Goal: Use online tool/utility: Utilize a website feature to perform a specific function

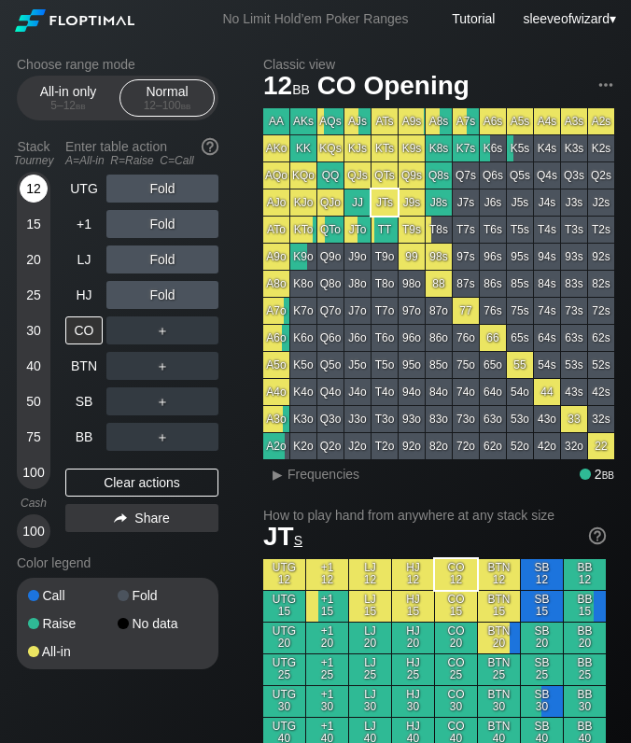
click at [38, 182] on div "12" at bounding box center [34, 189] width 28 height 28
click at [35, 190] on div "12" at bounding box center [34, 189] width 28 height 28
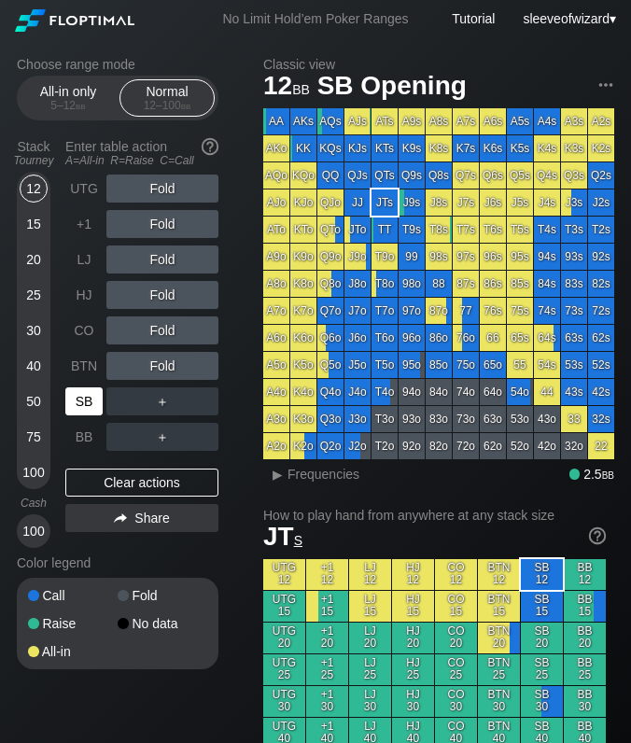
click at [87, 407] on div "SB" at bounding box center [83, 401] width 37 height 28
click at [30, 190] on div "12" at bounding box center [34, 189] width 28 height 28
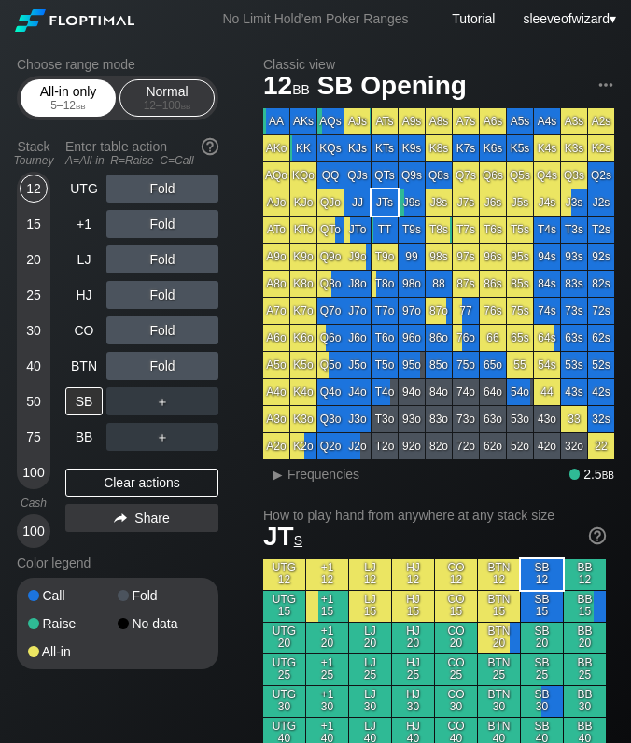
click at [98, 113] on div "All-in only 5 – 12 bb" at bounding box center [68, 97] width 86 height 35
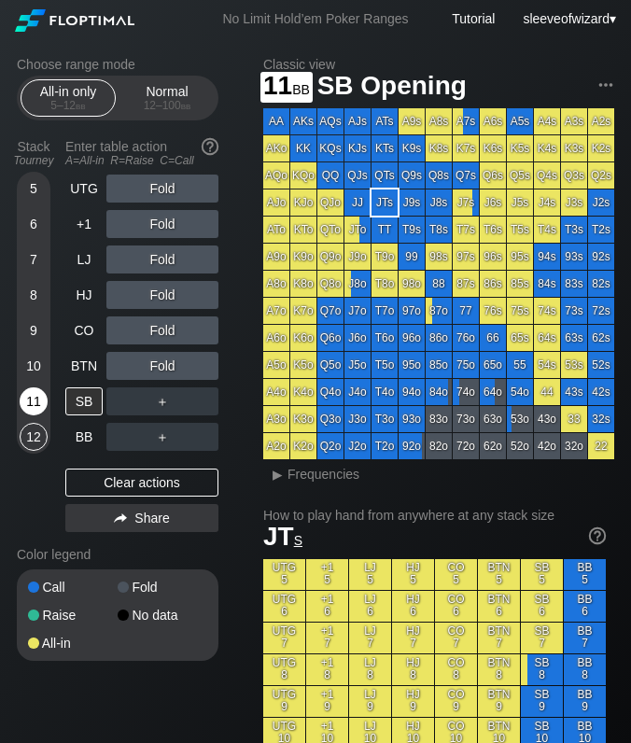
click at [32, 409] on div "11" at bounding box center [34, 401] width 28 height 28
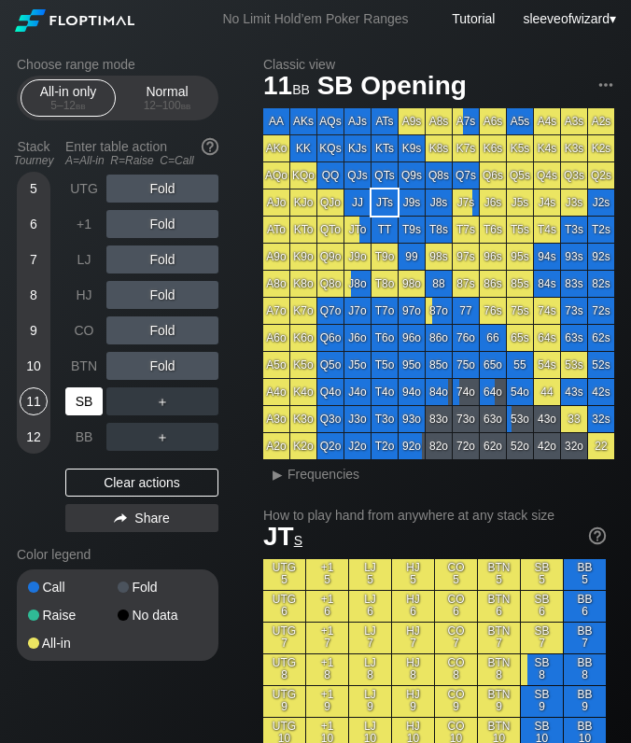
click at [79, 403] on div "SB" at bounding box center [83, 401] width 37 height 28
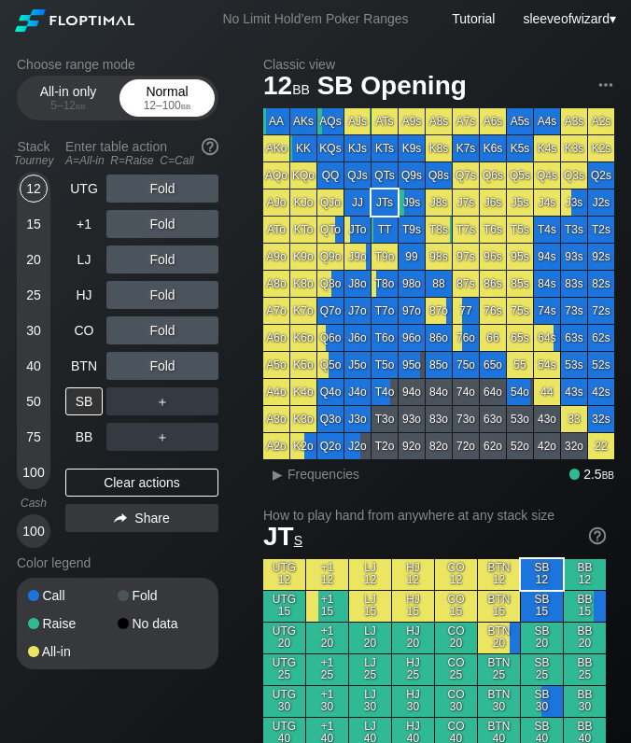
click at [153, 96] on div "Normal 12 – 100 bb" at bounding box center [167, 97] width 86 height 35
click at [32, 332] on div "30" at bounding box center [34, 330] width 28 height 28
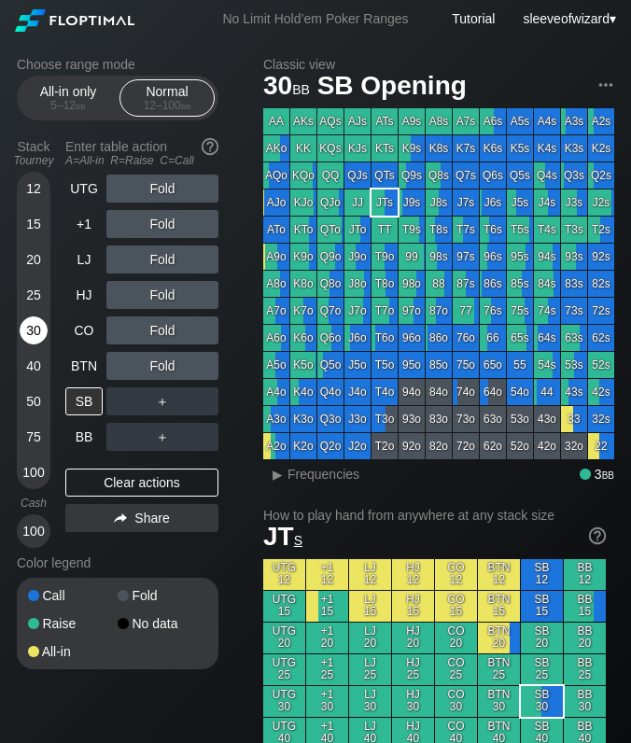
click at [32, 332] on div "30" at bounding box center [34, 330] width 28 height 28
click at [163, 371] on div "R ✕" at bounding box center [163, 366] width 36 height 28
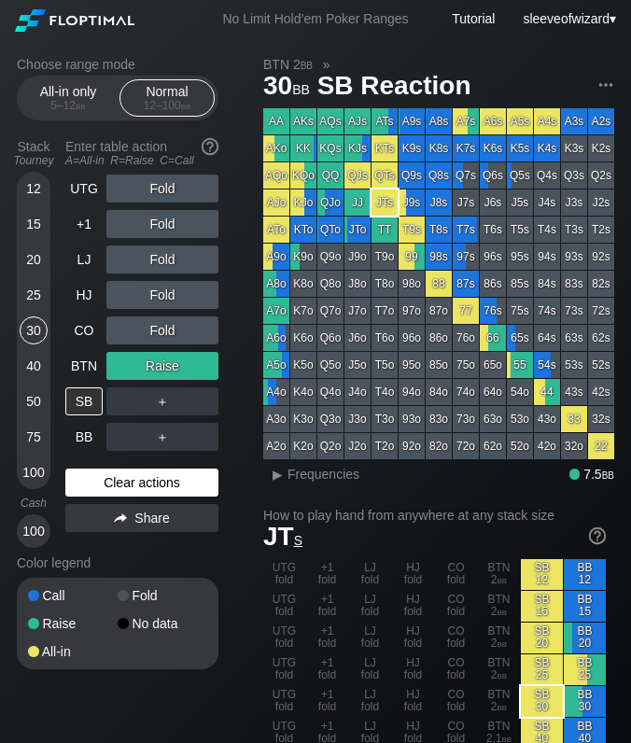
click at [159, 484] on div "Clear actions" at bounding box center [141, 483] width 153 height 28
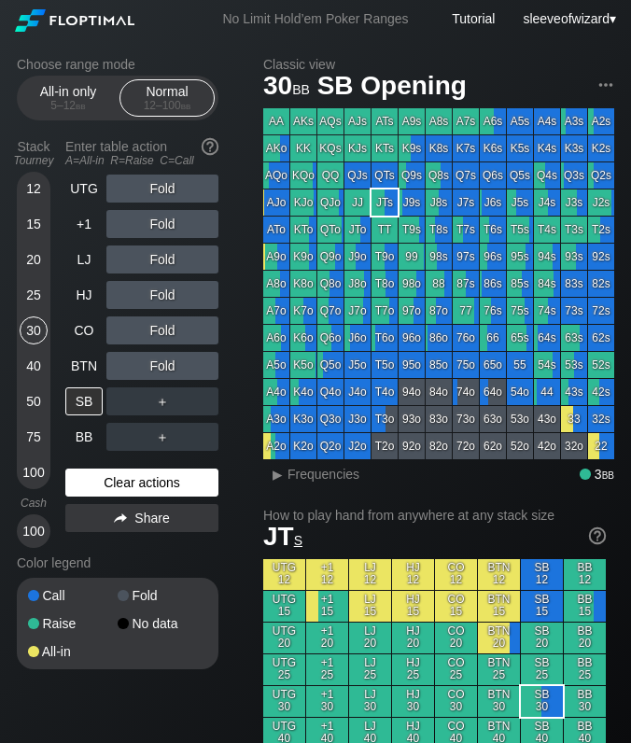
click at [159, 484] on div "Clear actions" at bounding box center [141, 483] width 153 height 28
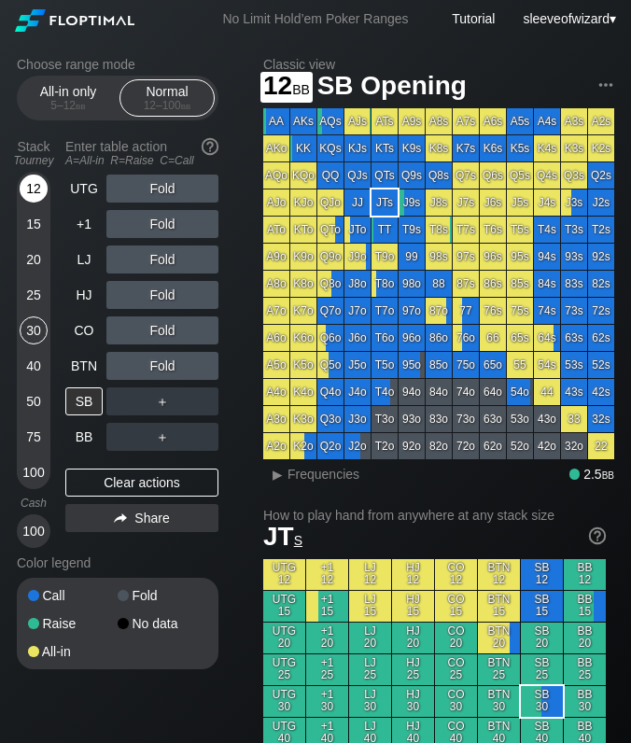
click at [39, 204] on div "12" at bounding box center [34, 192] width 28 height 35
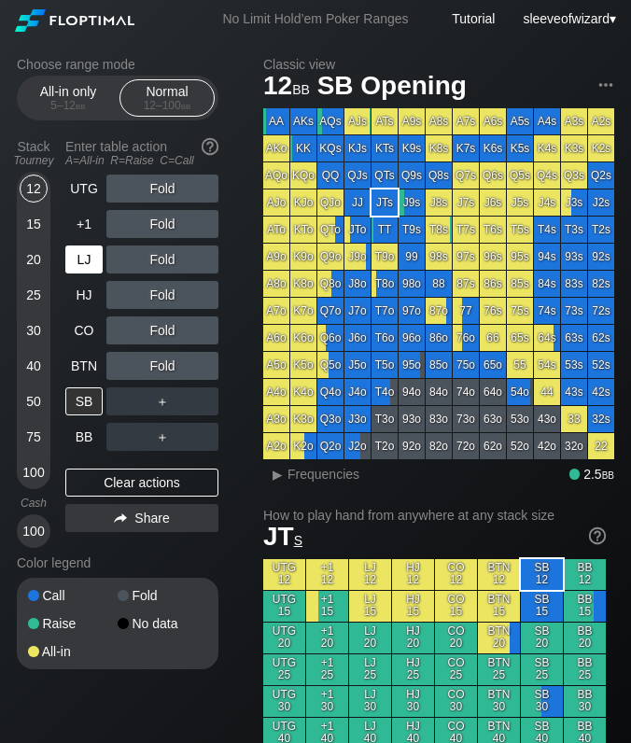
click at [82, 262] on div "LJ" at bounding box center [83, 260] width 37 height 28
